Goal: Find specific page/section: Locate a particular part of the current website

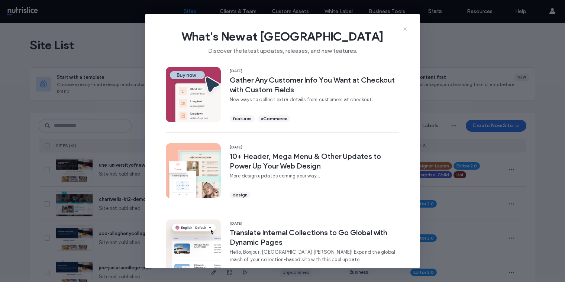
click at [405, 29] on use at bounding box center [404, 28] width 3 height 3
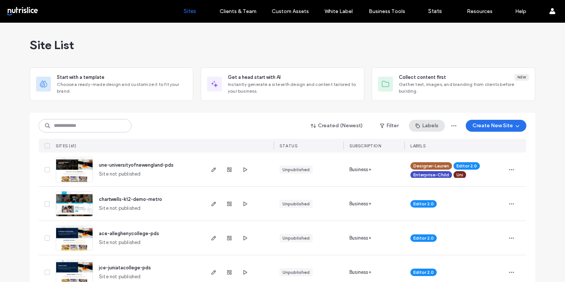
click at [426, 124] on button "Labels" at bounding box center [427, 126] width 36 height 12
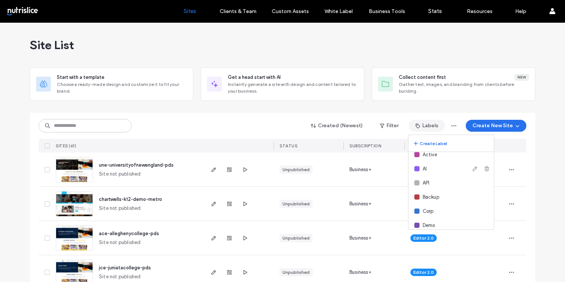
scroll to position [47, 0]
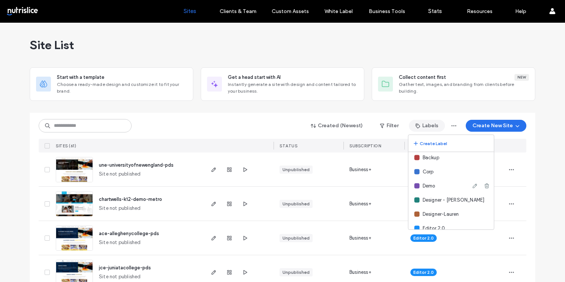
click at [428, 187] on span "Demo" at bounding box center [429, 185] width 13 height 7
click at [415, 186] on div at bounding box center [416, 185] width 5 height 5
click at [429, 186] on span "Demo" at bounding box center [429, 185] width 13 height 7
click at [389, 126] on button "Filter" at bounding box center [388, 126] width 33 height 12
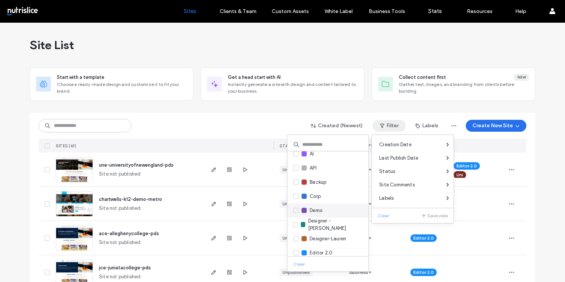
scroll to position [19, 0]
click at [315, 212] on span "Demo" at bounding box center [316, 209] width 13 height 7
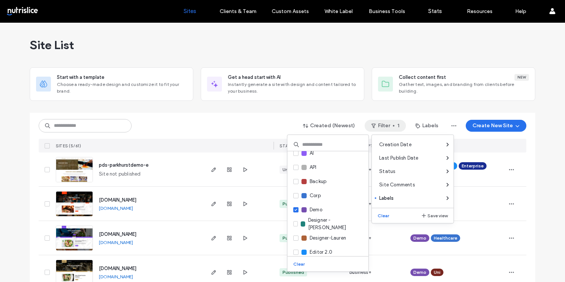
click at [213, 130] on div "Created (Newest) Filter 1 Labels Create New Site" at bounding box center [283, 126] width 488 height 14
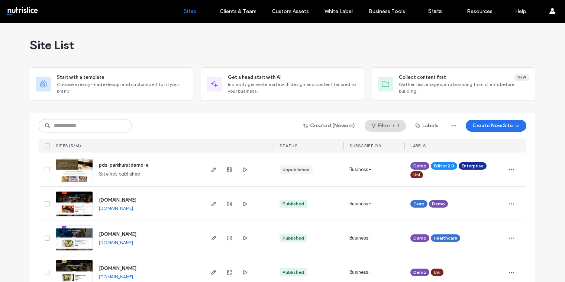
scroll to position [50, 0]
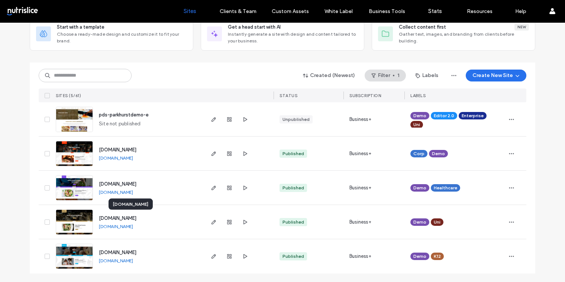
click at [108, 218] on span "www.metro-university.nutrislice-engage.com" at bounding box center [118, 218] width 38 height 6
